Goal: Task Accomplishment & Management: Manage account settings

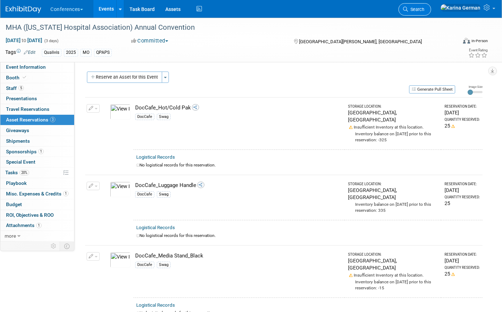
click at [424, 8] on span "Search" at bounding box center [416, 9] width 16 height 5
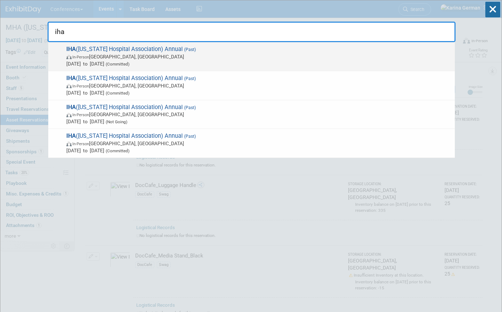
type input "iha"
click at [188, 64] on span "Oct 6, 2025 to Oct 8, 2025 (Committed)" at bounding box center [258, 63] width 385 height 7
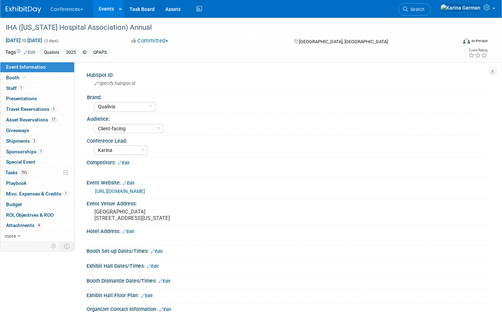
select select "Qualivis"
select select "Client-facing"
select select "Karina"
click at [26, 170] on span "75%" at bounding box center [24, 172] width 10 height 5
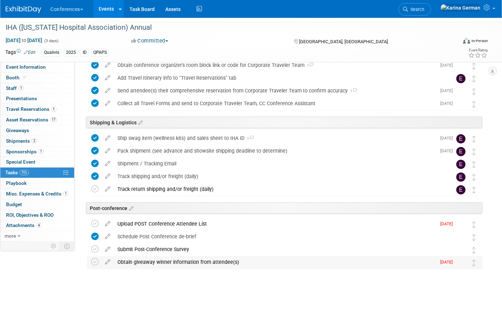
click at [201, 261] on div "Obtain giveaway winner information from attendee(s)" at bounding box center [275, 262] width 322 height 12
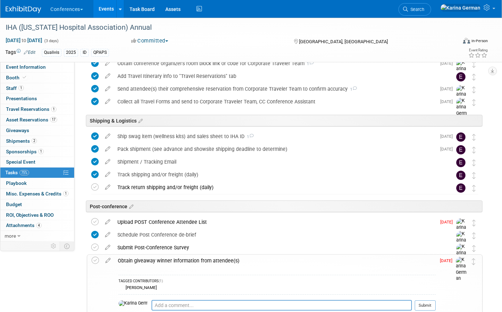
scroll to position [424, 0]
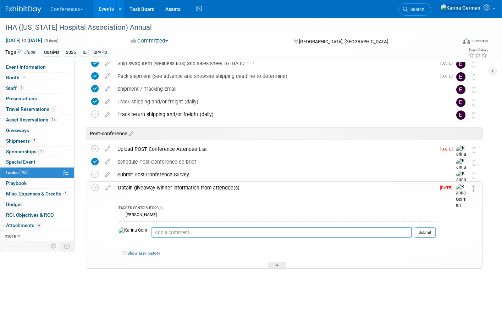
click at [152, 233] on textarea at bounding box center [281, 232] width 260 height 11
paste textarea "lthorngren@lrmctr.org <lthorngren@lrmctr.org>"
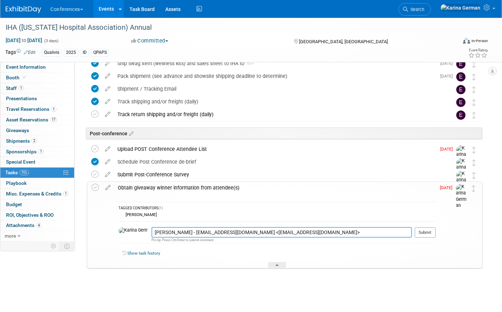
drag, startPoint x: 292, startPoint y: 233, endPoint x: 221, endPoint y: 235, distance: 70.6
click at [221, 235] on textarea "Lacy Thorngren - lthorngren@lrmctr.org <lthorngren@lrmctr.org>" at bounding box center [281, 232] width 260 height 11
type textarea "Lacy Thorngren - lthorngren@lrmctr.org"
click at [431, 233] on button "Submit" at bounding box center [424, 233] width 21 height 11
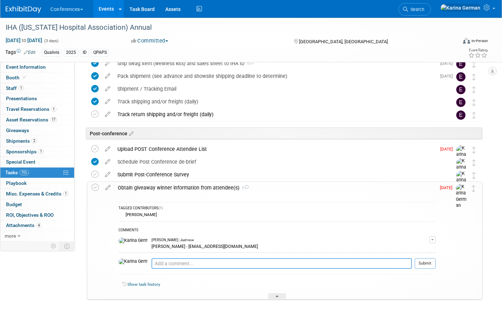
click at [164, 267] on textarea at bounding box center [281, 263] width 260 height 11
type textarea "e"
type textarea "emailed her 10/14"
click at [425, 261] on button "Submit" at bounding box center [424, 263] width 21 height 11
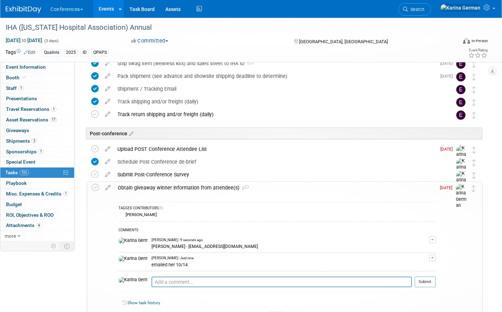
click at [164, 187] on div "Obtain giveaway winner information from attendee(s) 2" at bounding box center [274, 188] width 321 height 12
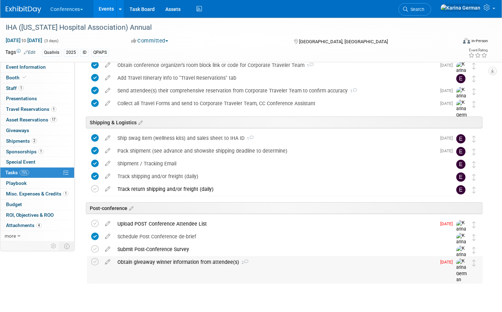
scroll to position [350, 0]
click at [178, 2] on link "Assets" at bounding box center [173, 9] width 26 height 18
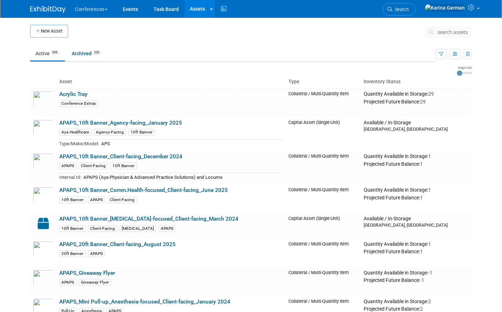
click at [230, 10] on div "Conferences Explore: My Workspaces 2 Go to Workspace: Conferences Marketing Req…" at bounding box center [250, 9] width 441 height 18
click at [224, 10] on icon at bounding box center [223, 9] width 9 height 11
